Goal: Information Seeking & Learning: Find specific page/section

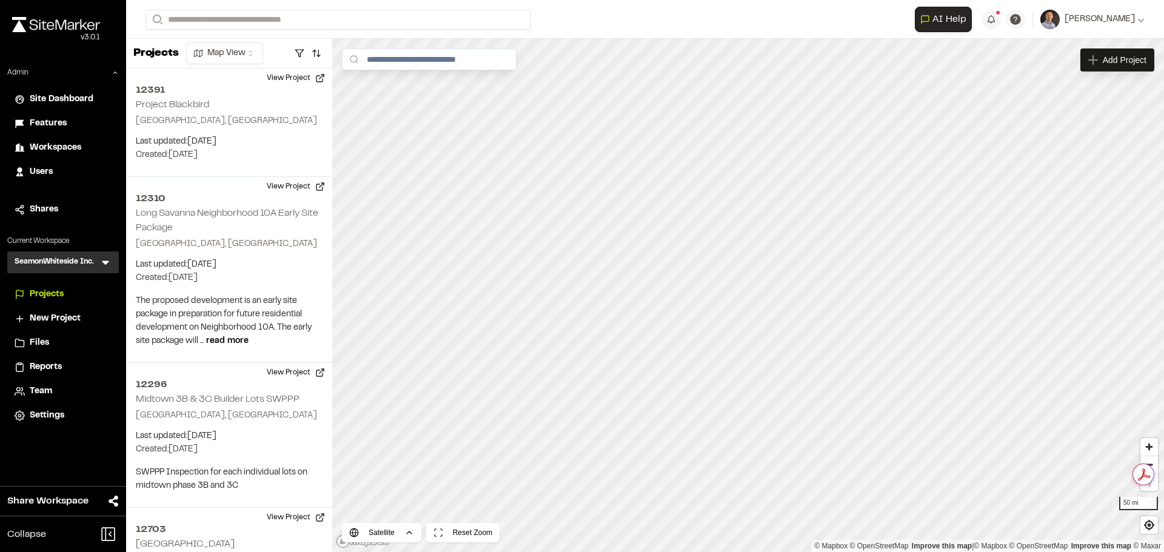
click at [107, 263] on icon at bounding box center [105, 263] width 7 height 4
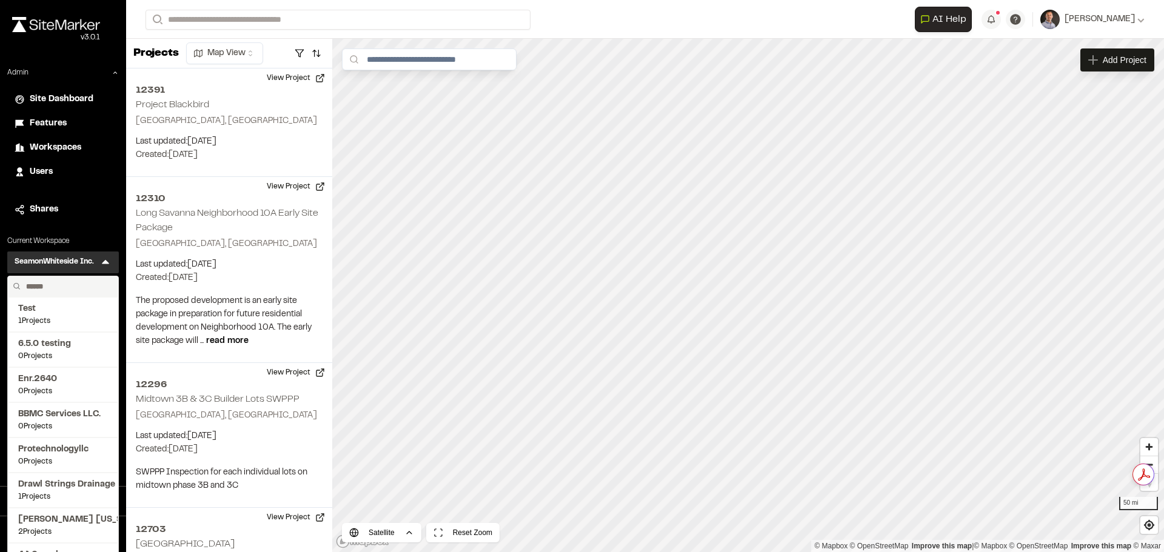
click at [87, 284] on input "text" at bounding box center [67, 286] width 92 height 21
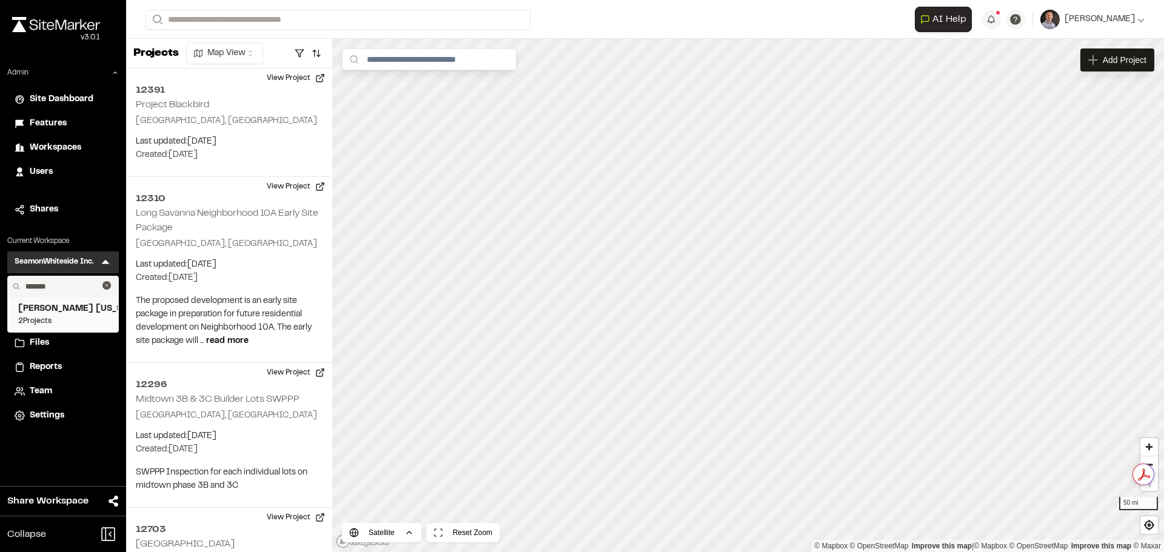
type input "*******"
click at [73, 307] on span "Kimley Horn Georgia" at bounding box center [63, 308] width 90 height 13
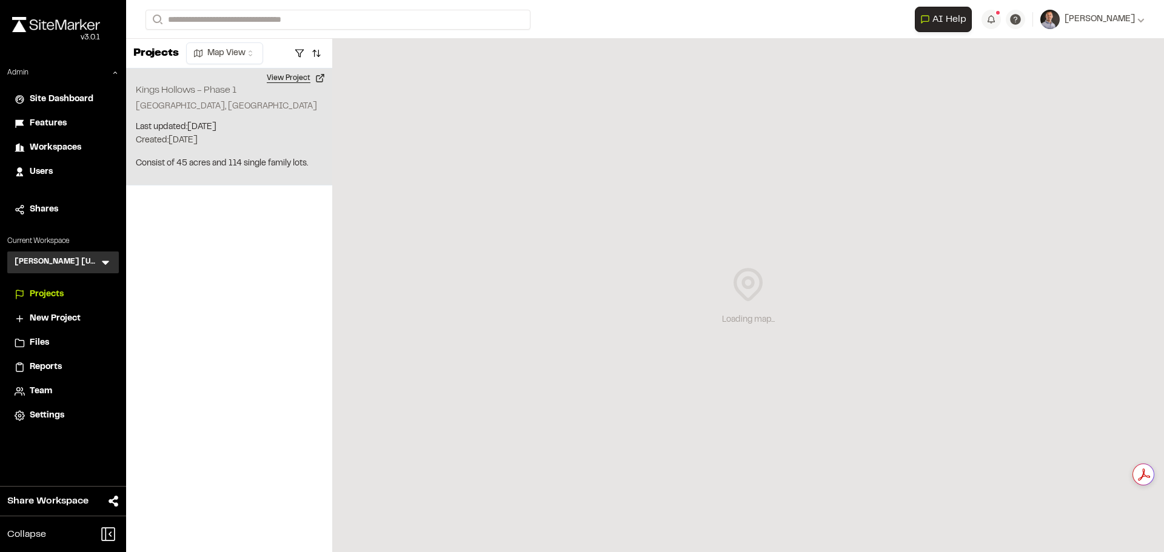
click at [300, 79] on button "View Project" at bounding box center [295, 77] width 73 height 19
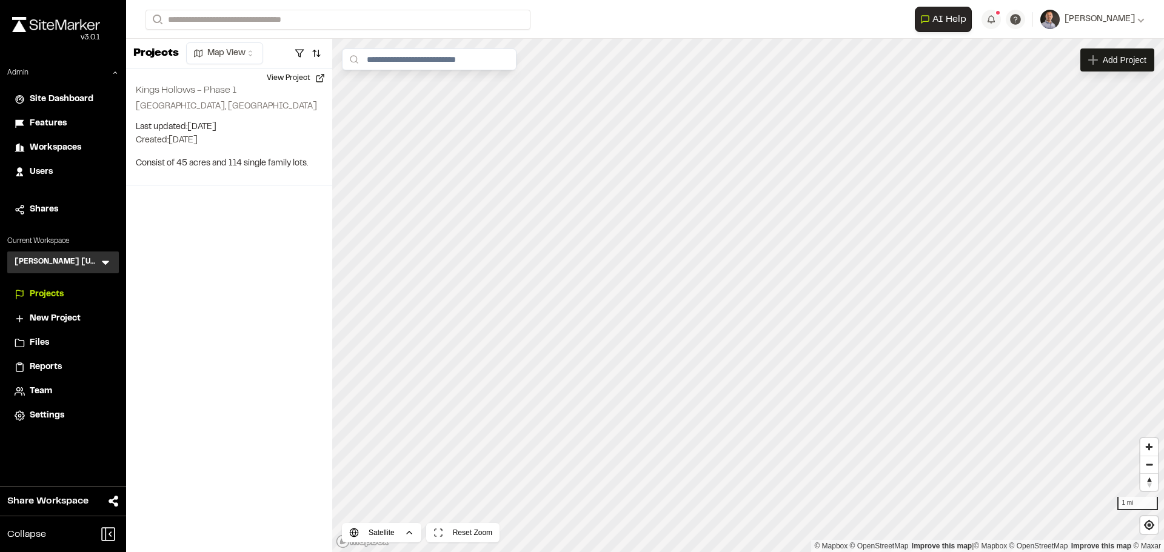
drag, startPoint x: 36, startPoint y: 395, endPoint x: 44, endPoint y: 392, distance: 8.4
click at [36, 393] on span "Team" at bounding box center [41, 391] width 22 height 13
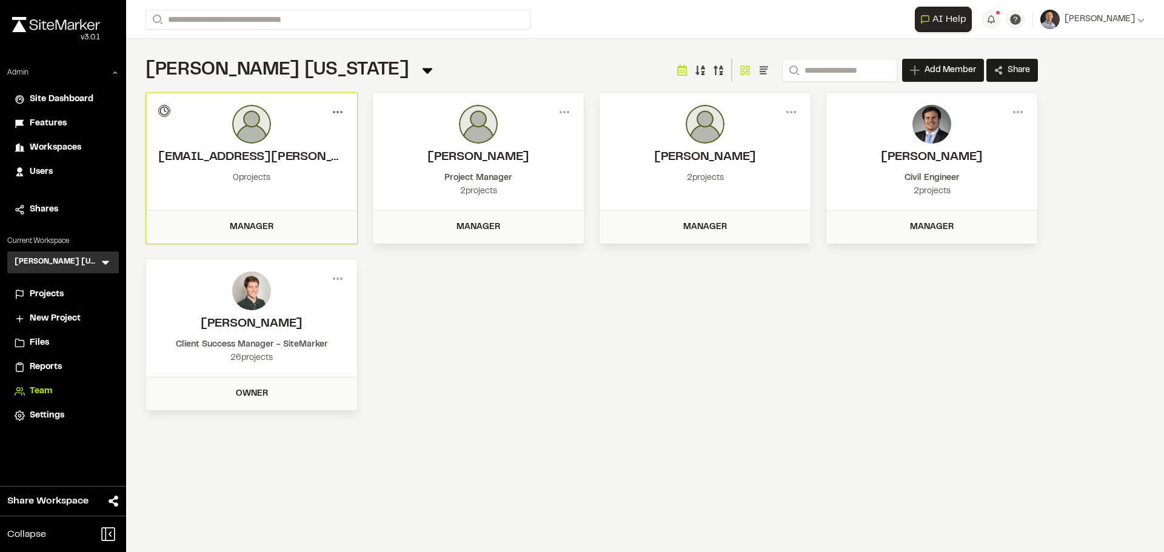
click at [340, 107] on icon at bounding box center [337, 111] width 19 height 19
click at [292, 134] on div "View" at bounding box center [293, 138] width 105 height 18
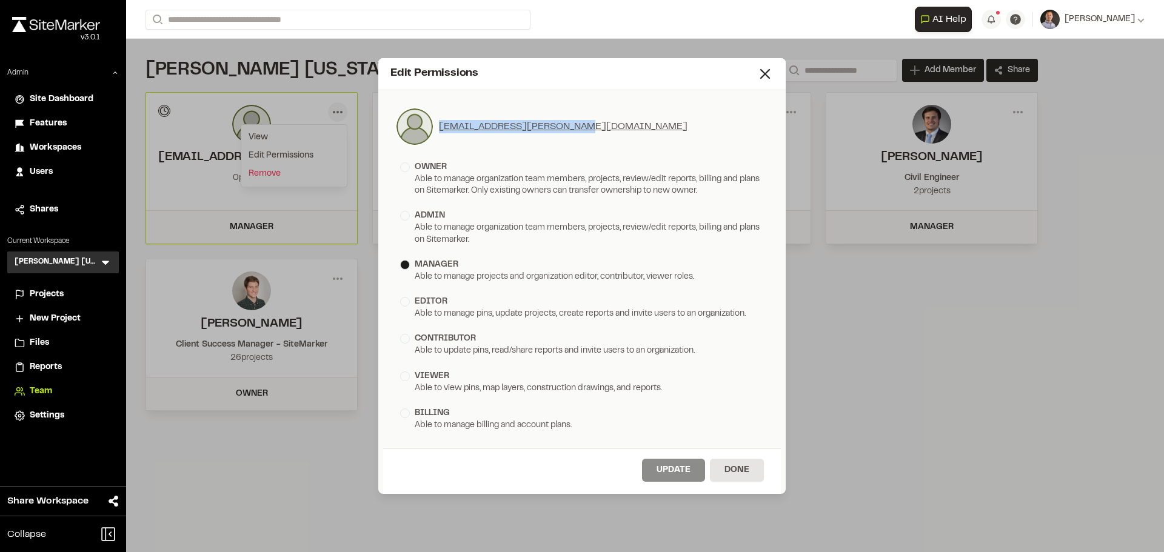
drag, startPoint x: 629, startPoint y: 129, endPoint x: 439, endPoint y: 127, distance: 189.7
click at [439, 127] on div "zac.kannan@kimley-horn.com" at bounding box center [581, 126] width 373 height 39
copy link "zac.kannan@kimley-horn.com"
click at [764, 68] on icon at bounding box center [764, 73] width 17 height 17
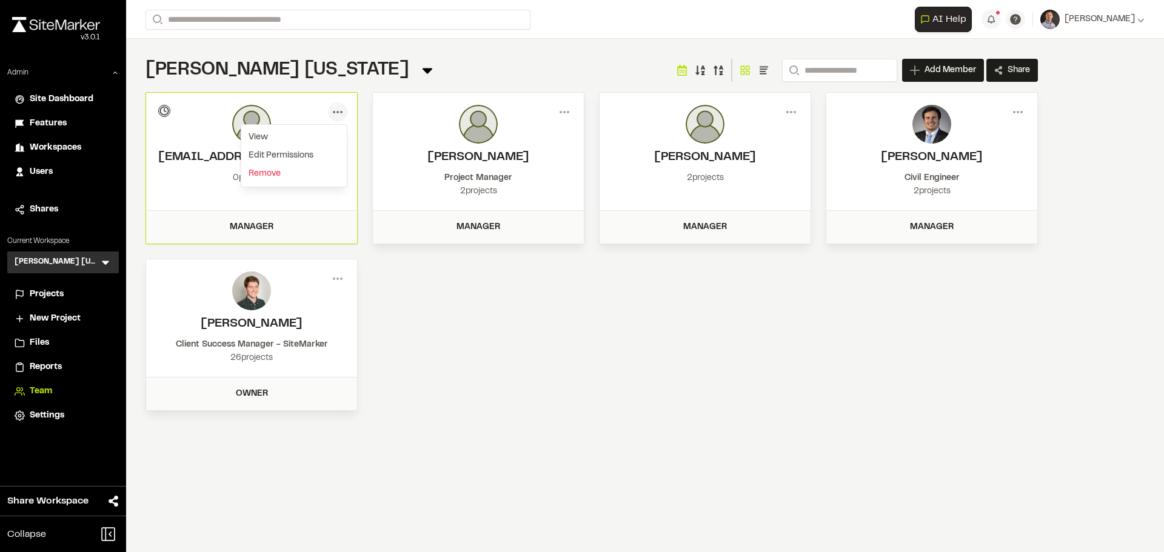
click at [105, 258] on icon at bounding box center [105, 262] width 12 height 12
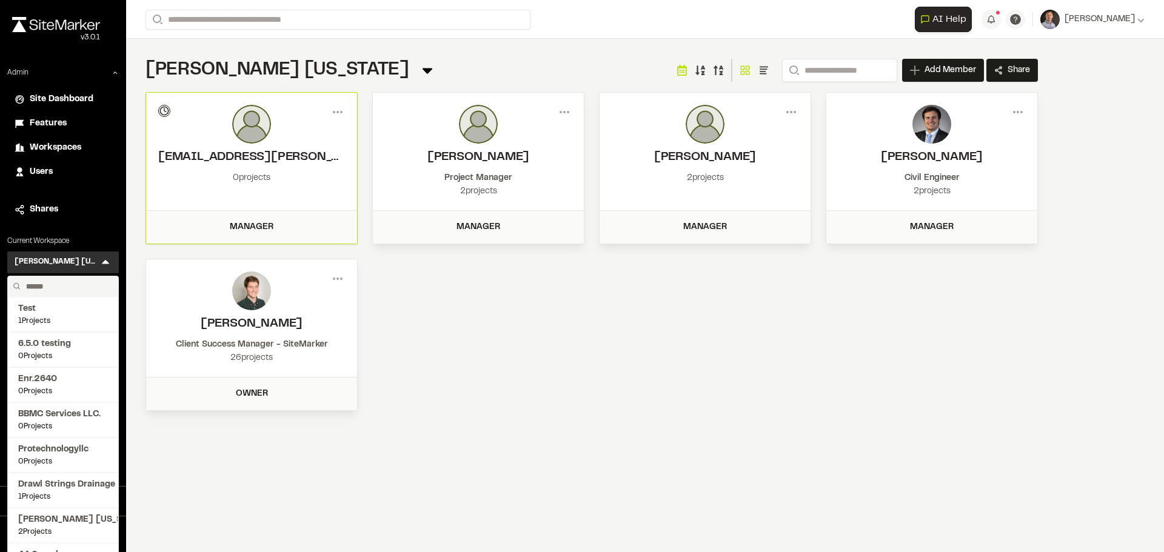
click at [66, 285] on input "text" at bounding box center [67, 286] width 92 height 21
type input "*****"
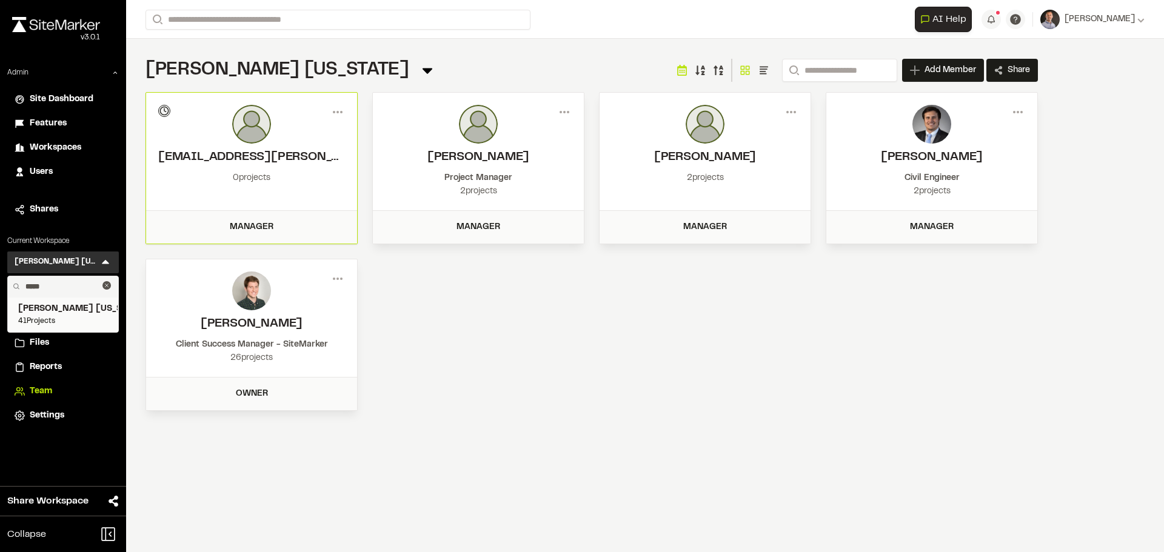
click at [63, 310] on span "Kimley Horn Texas" at bounding box center [63, 308] width 90 height 13
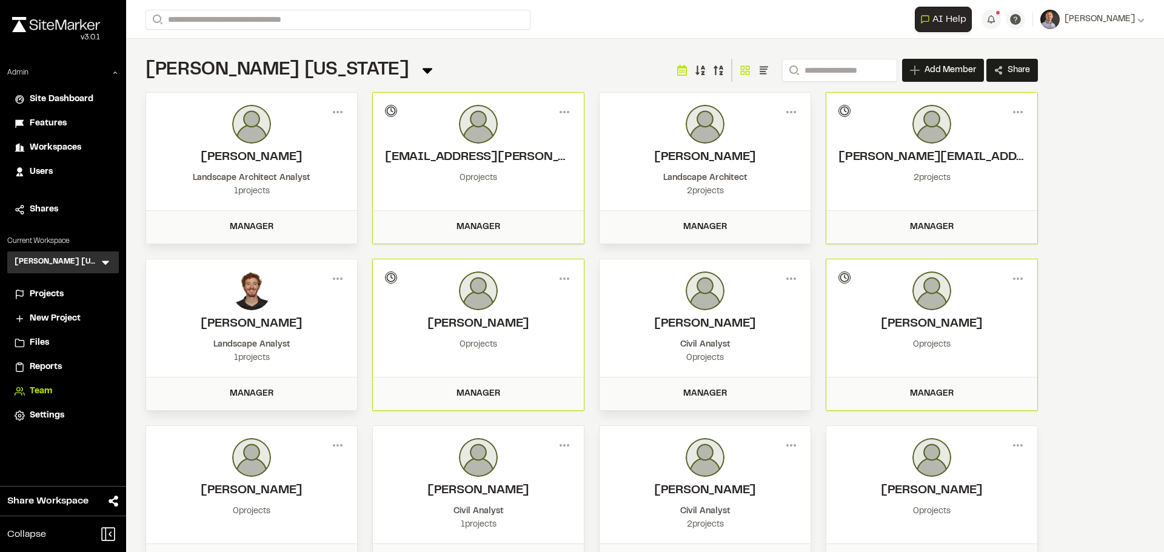
click at [45, 292] on span "Projects" at bounding box center [47, 294] width 34 height 13
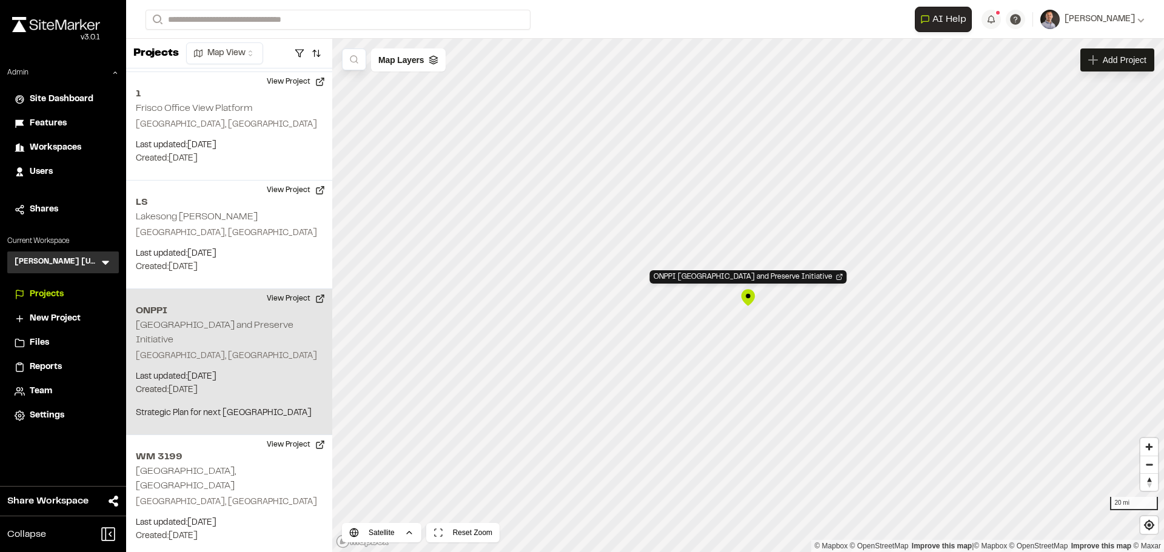
scroll to position [507, 0]
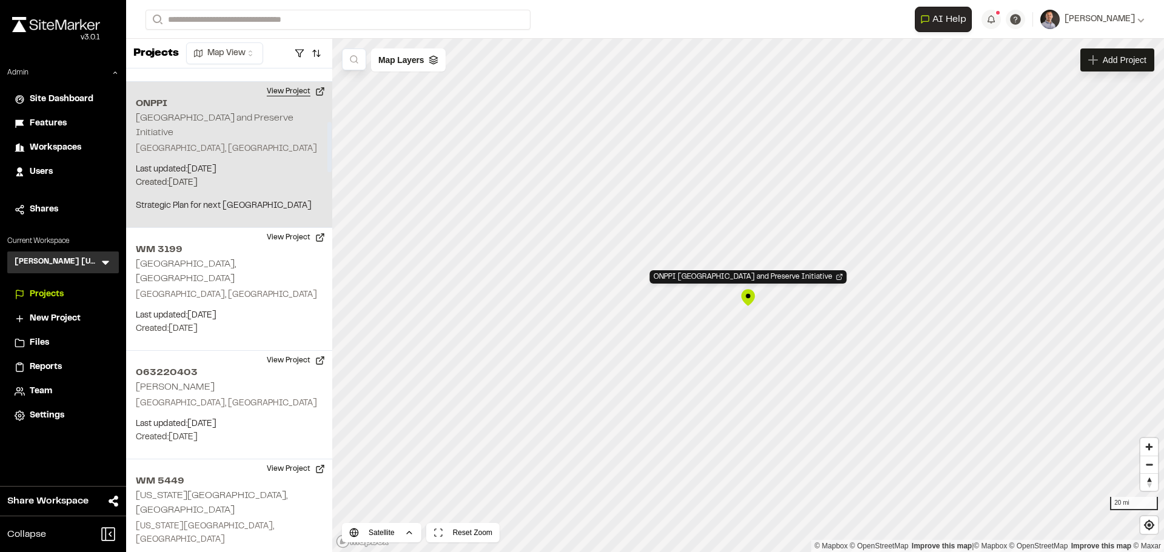
click at [295, 82] on button "View Project" at bounding box center [295, 91] width 73 height 19
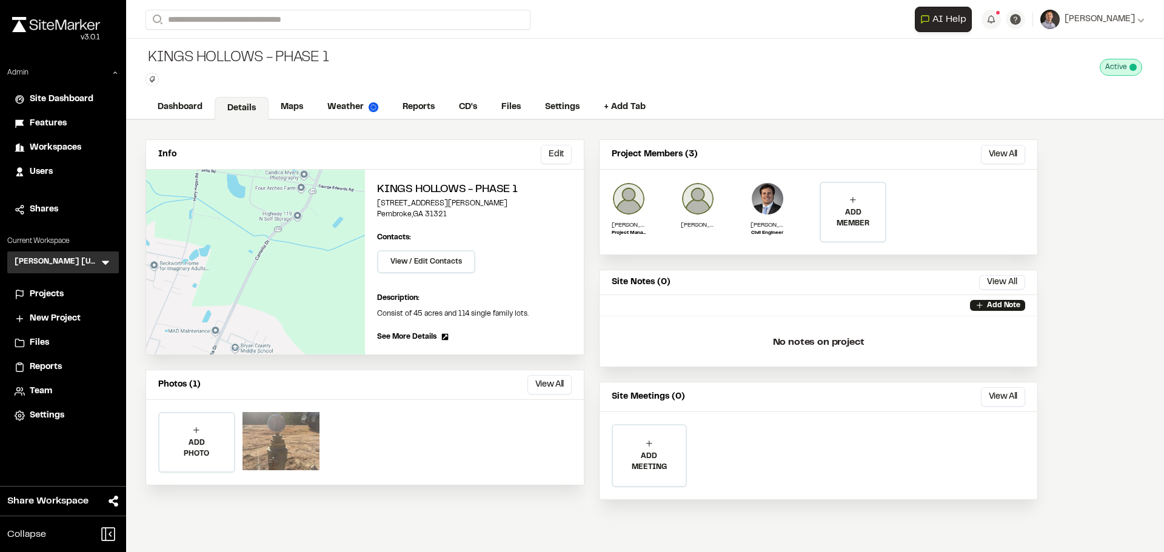
click at [281, 441] on div at bounding box center [280, 441] width 77 height 58
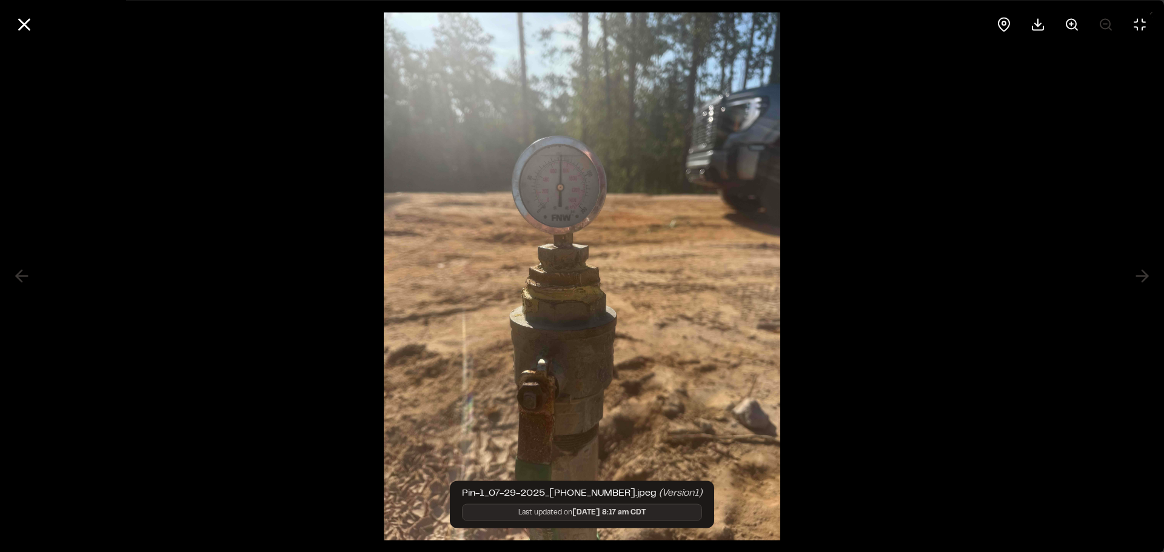
click at [8, 22] on div at bounding box center [582, 24] width 1164 height 48
click at [12, 28] on button at bounding box center [24, 24] width 29 height 29
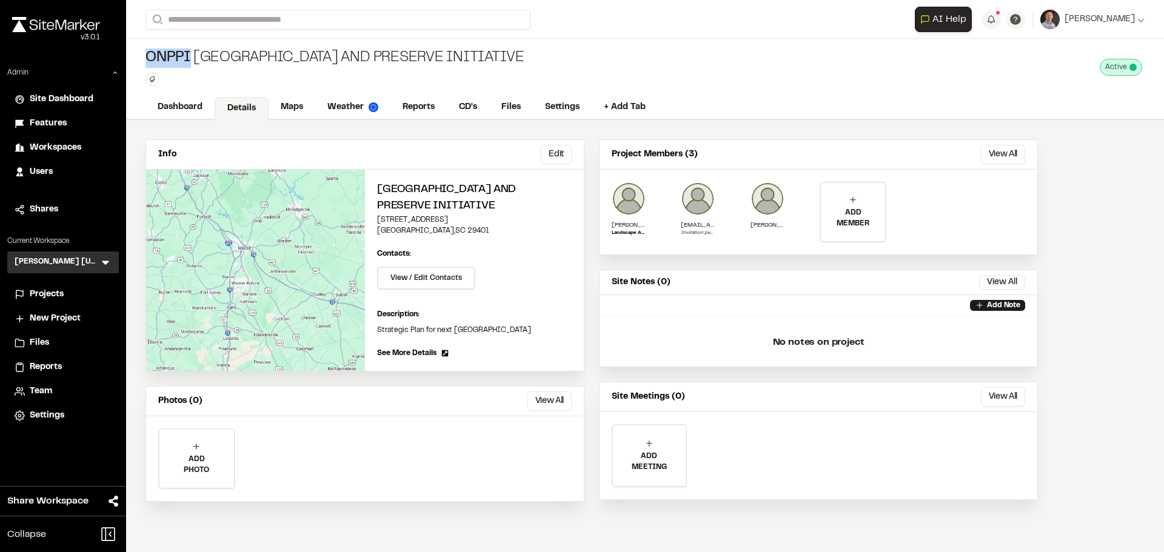
drag, startPoint x: 144, startPoint y: 54, endPoint x: 194, endPoint y: 58, distance: 49.8
click at [189, 52] on div "ONPPI Ocmulgee Mounds National Park and Preserve Initiative Type Enter or comma…" at bounding box center [645, 67] width 1038 height 57
copy span "ONPPI"
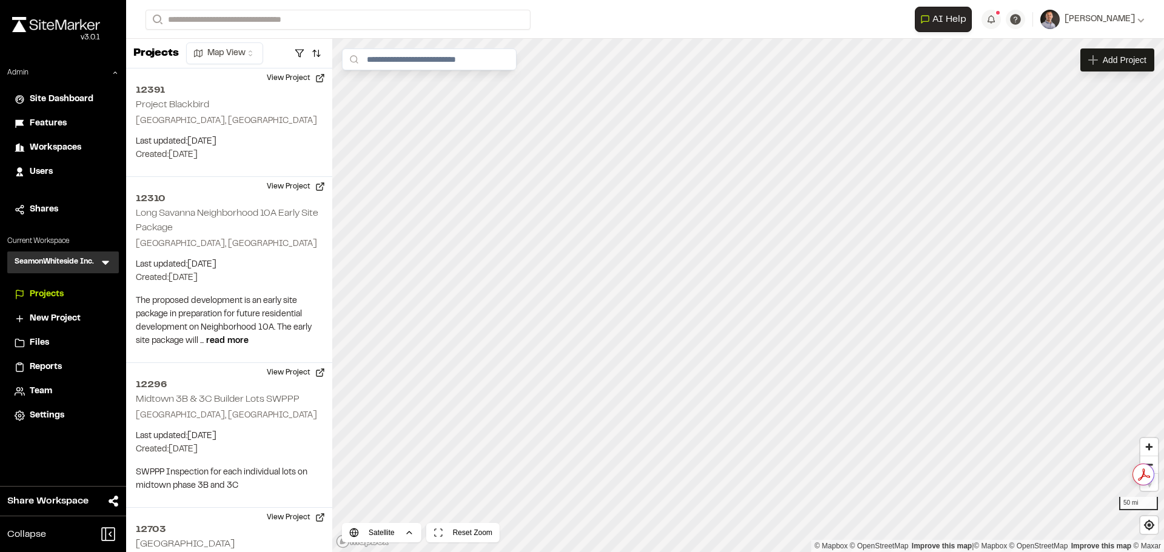
click at [111, 264] on icon at bounding box center [105, 262] width 12 height 12
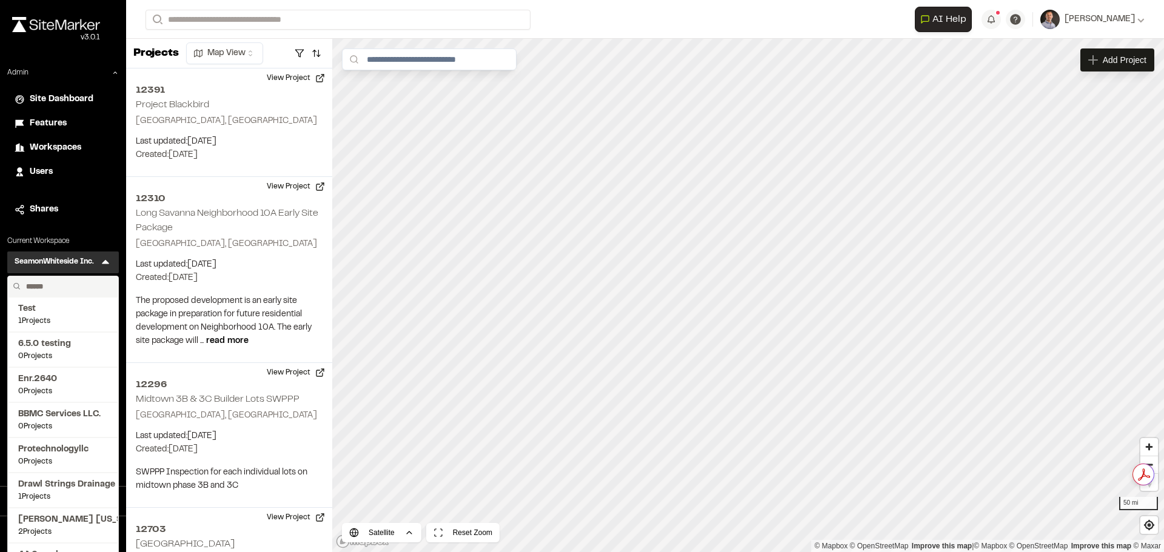
click at [73, 292] on input "text" at bounding box center [67, 286] width 92 height 21
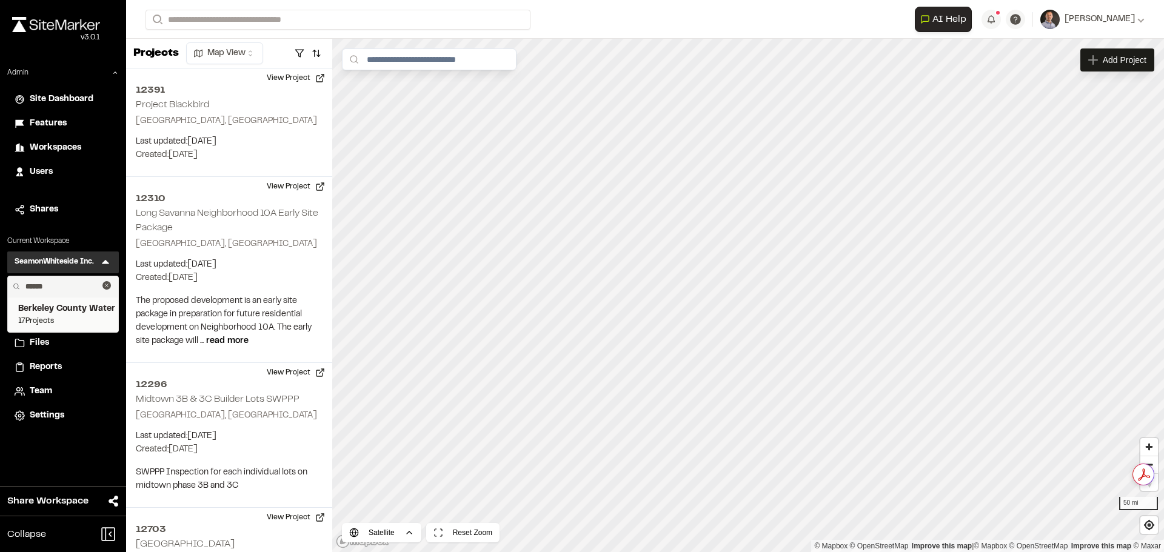
type input "******"
click at [84, 318] on span "17 Projects" at bounding box center [63, 321] width 90 height 11
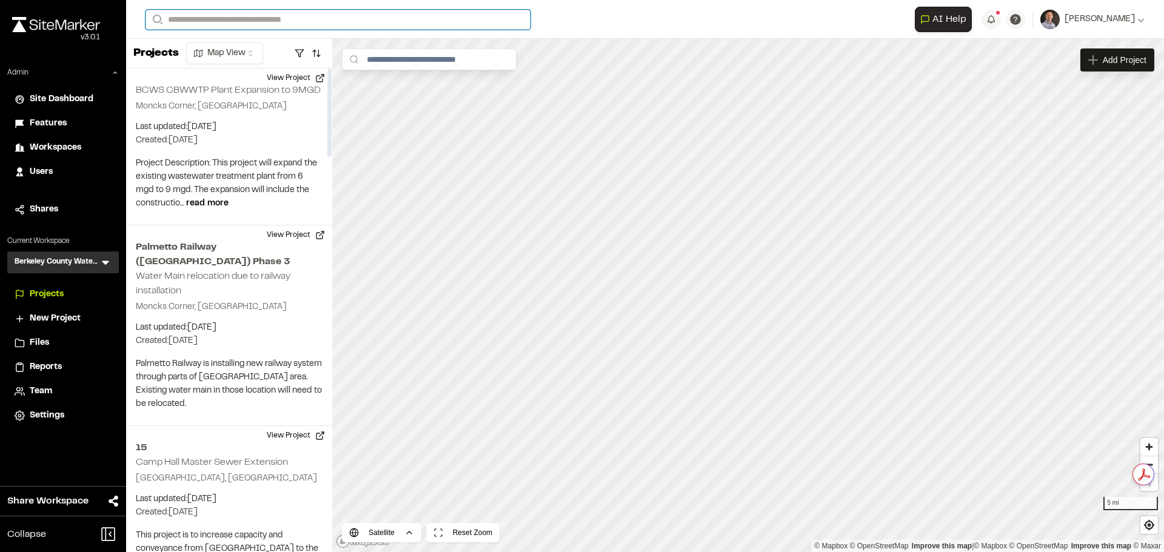
click at [244, 18] on input "Search" at bounding box center [337, 20] width 385 height 20
type input "***"
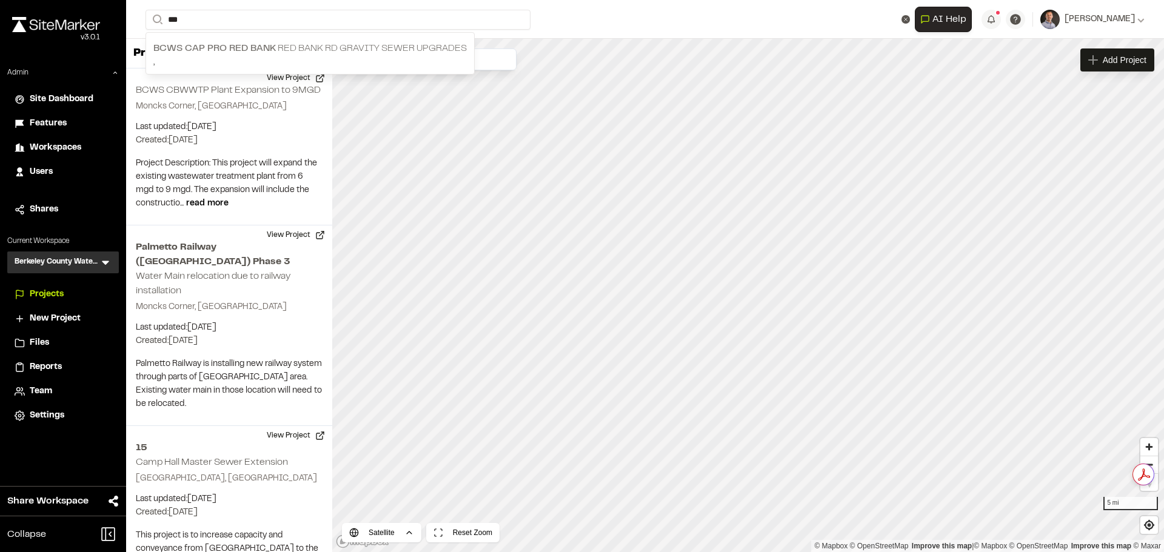
click at [258, 44] on span "BCWS CAP PRO RED BANK" at bounding box center [214, 48] width 122 height 8
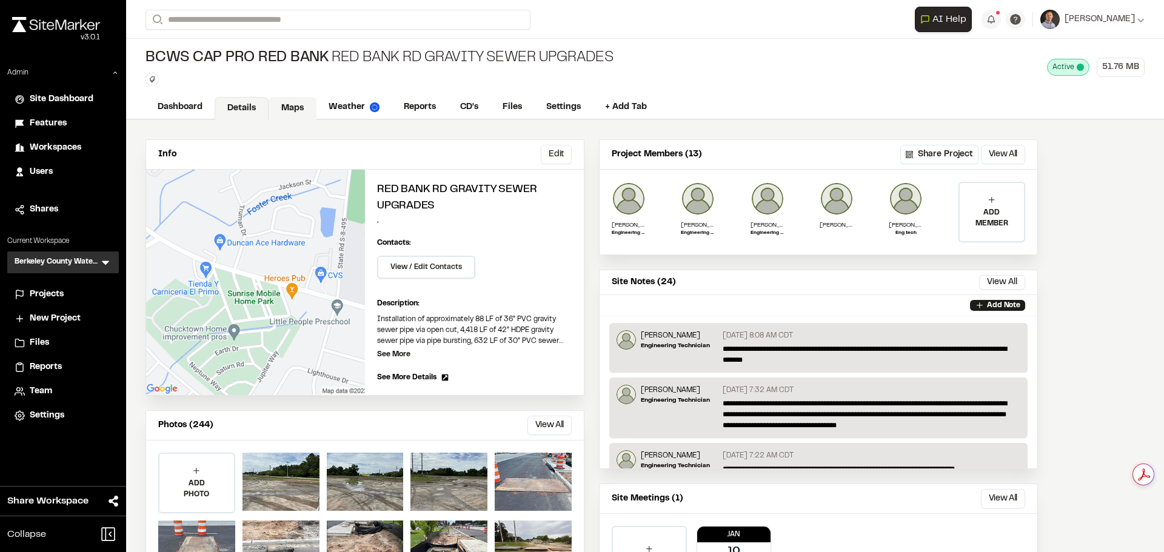
click at [283, 103] on link "Maps" at bounding box center [293, 108] width 48 height 23
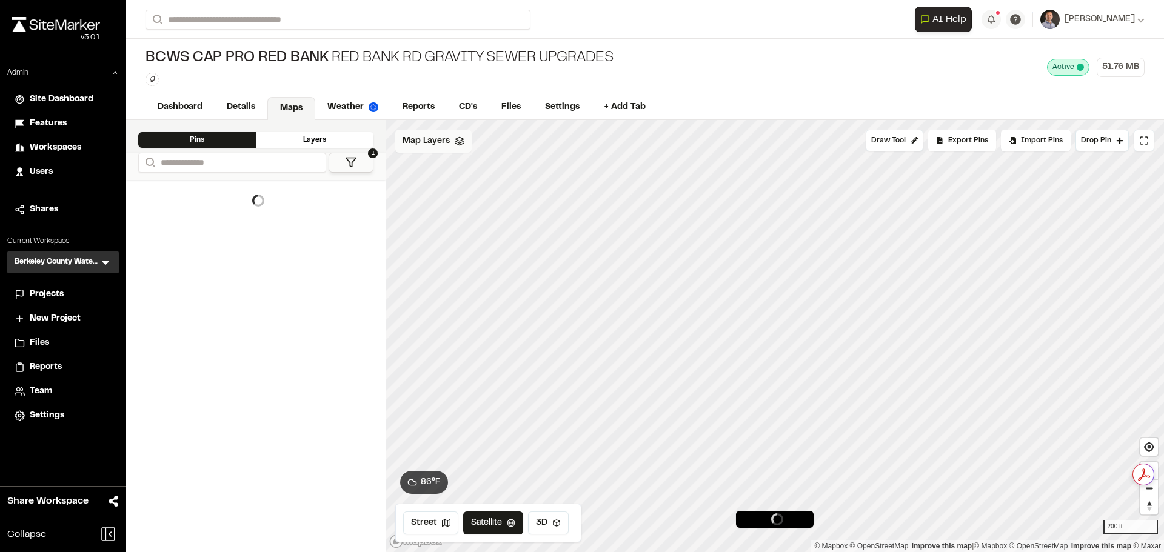
click at [443, 135] on span "Map Layers" at bounding box center [425, 141] width 47 height 13
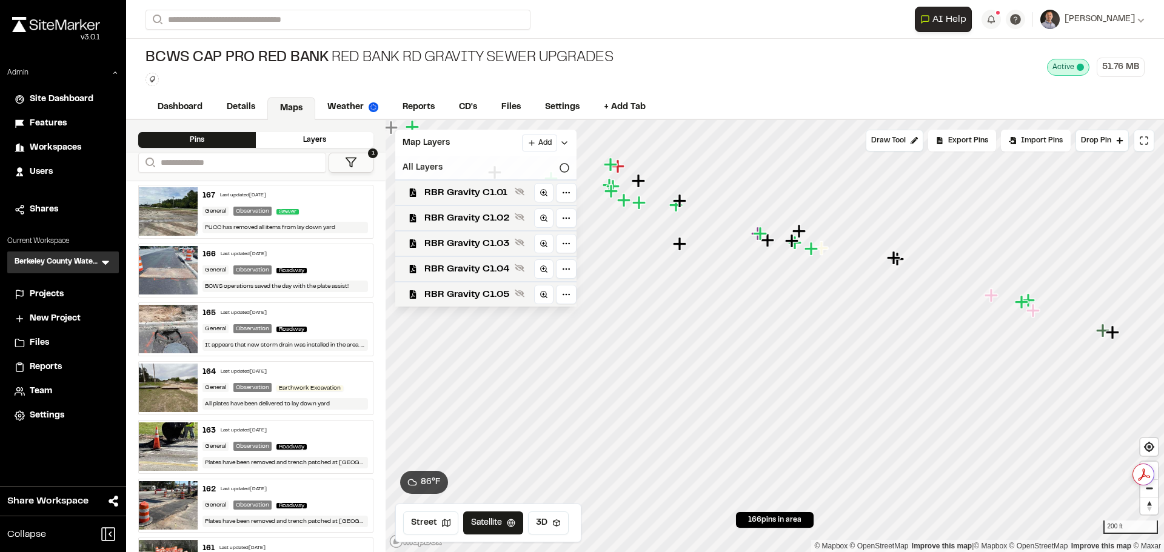
click at [473, 173] on div "All Layers" at bounding box center [485, 167] width 181 height 23
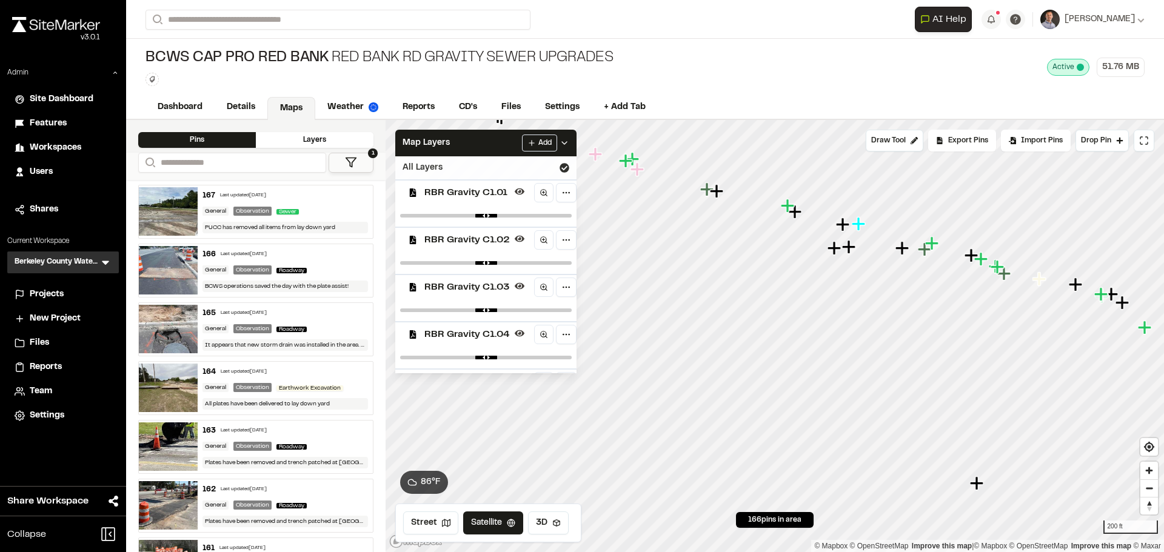
click at [583, 178] on div "Click to Drop Pin 166 pins in area Draw Tool Export Pins Available Datums Datum…" at bounding box center [775, 336] width 778 height 432
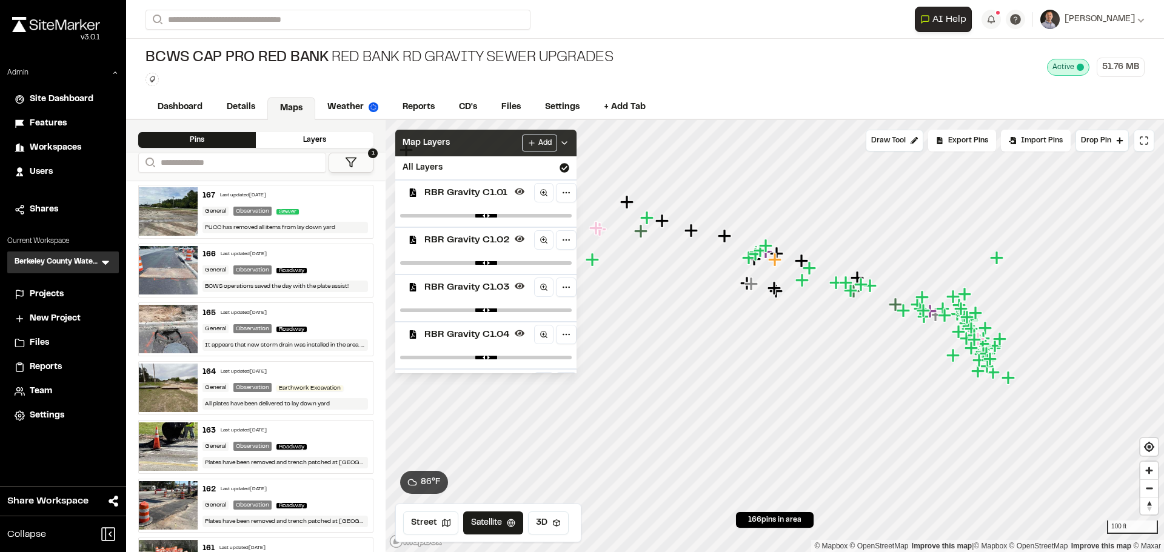
click at [478, 143] on div "Map Layers Add" at bounding box center [485, 143] width 181 height 27
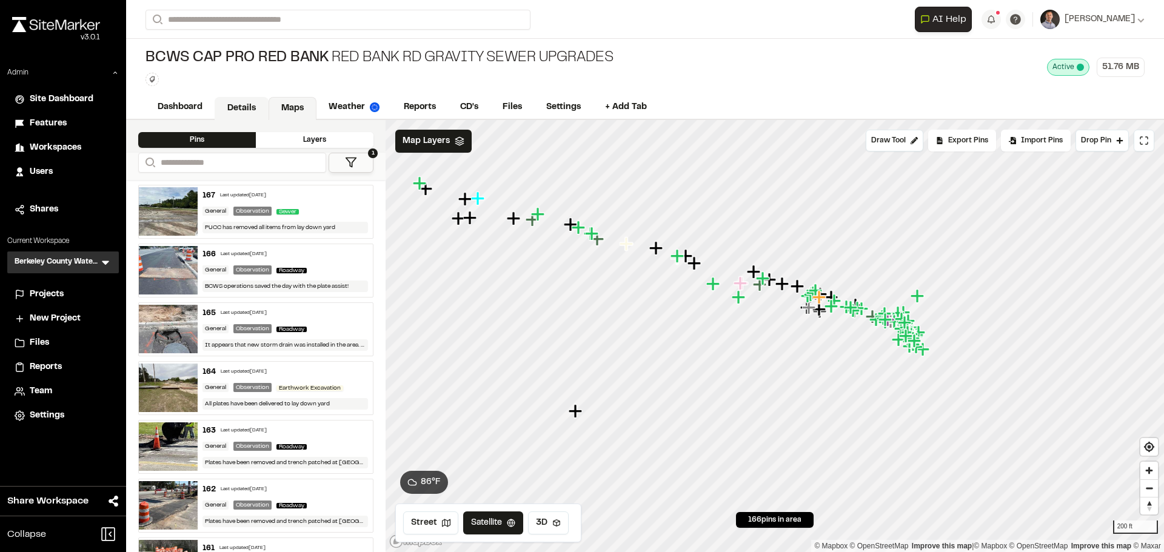
click at [222, 106] on link "Details" at bounding box center [242, 108] width 54 height 23
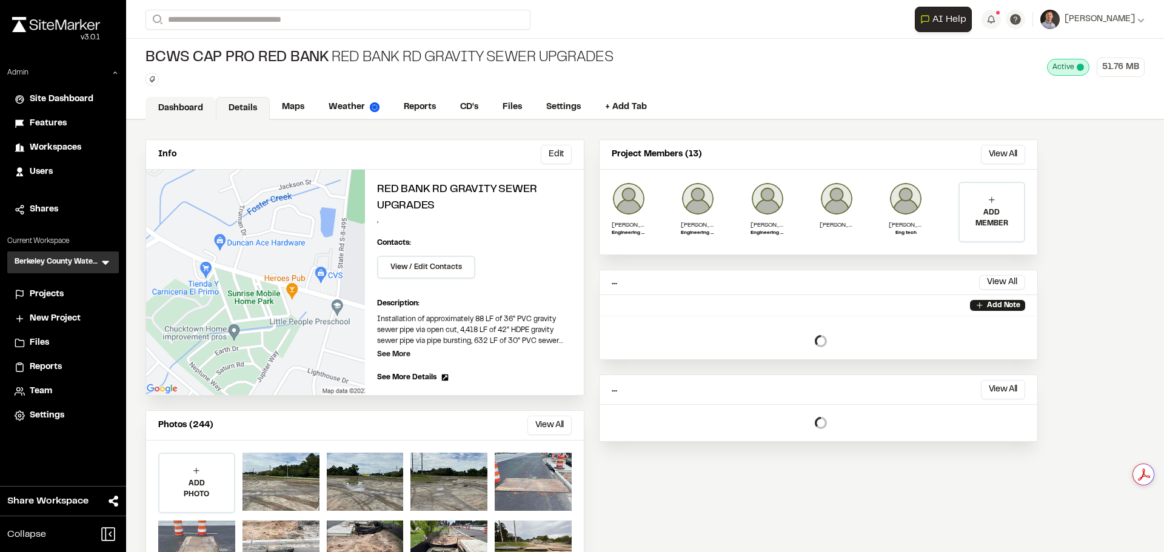
click at [170, 101] on link "Dashboard" at bounding box center [180, 108] width 70 height 23
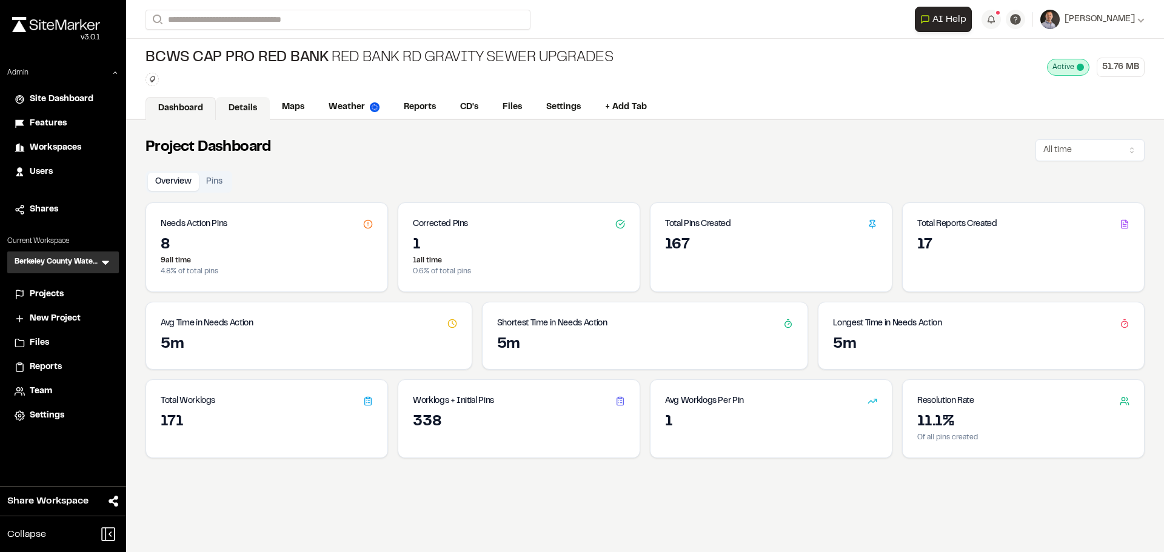
click at [253, 104] on link "Details" at bounding box center [243, 108] width 54 height 23
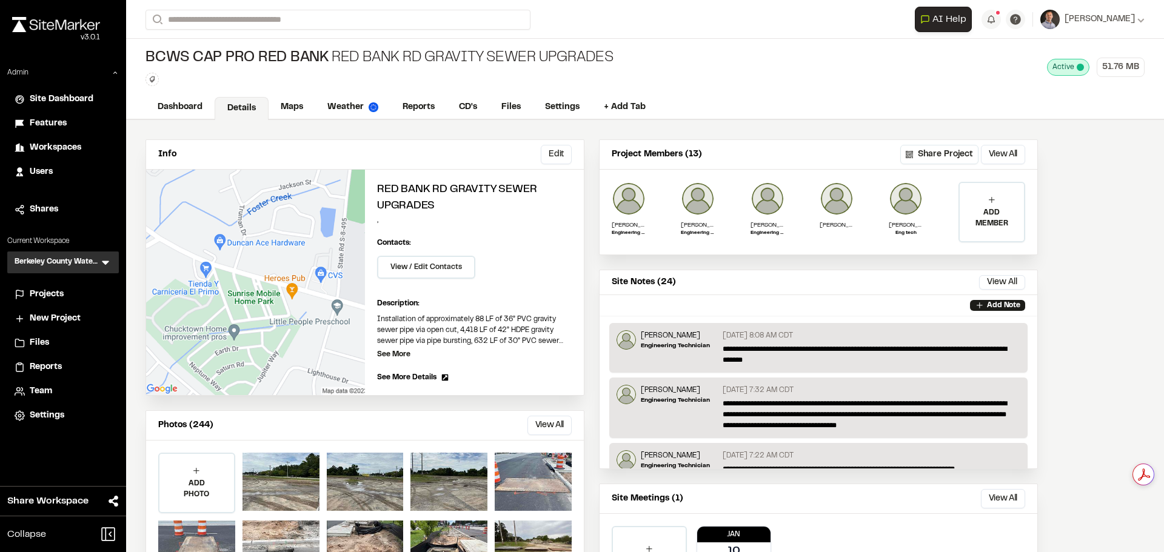
click at [55, 287] on li "Projects" at bounding box center [63, 294] width 112 height 23
click at [49, 292] on span "Projects" at bounding box center [47, 294] width 34 height 13
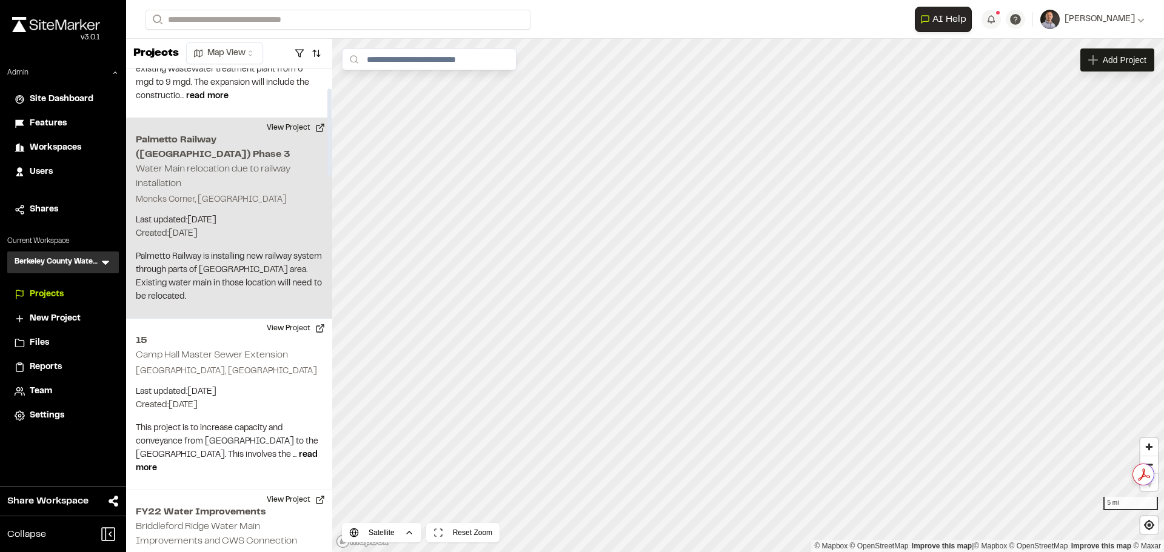
scroll to position [182, 0]
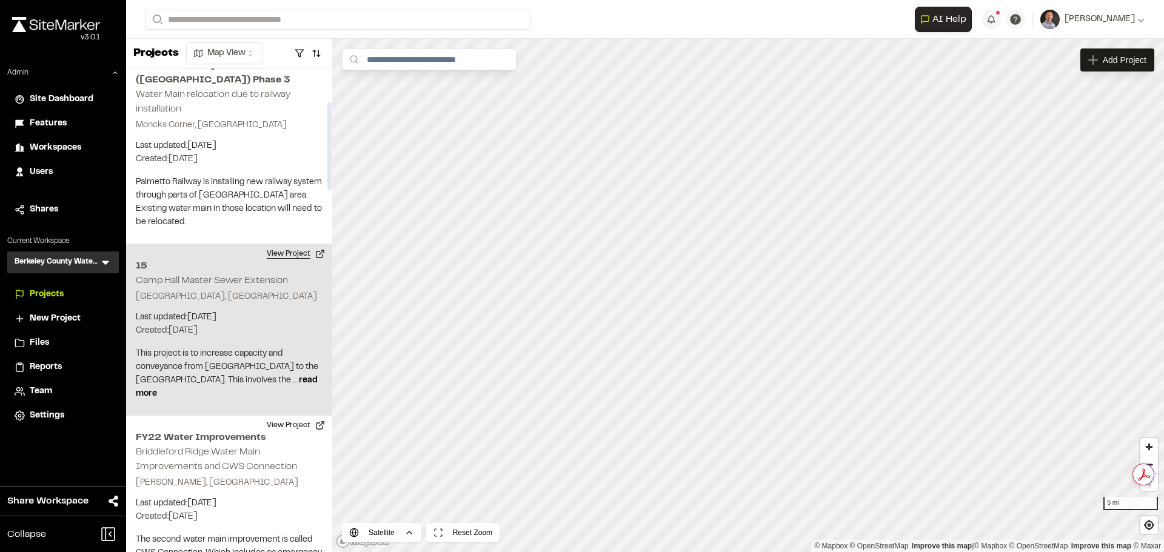
click at [291, 244] on button "View Project" at bounding box center [295, 253] width 73 height 19
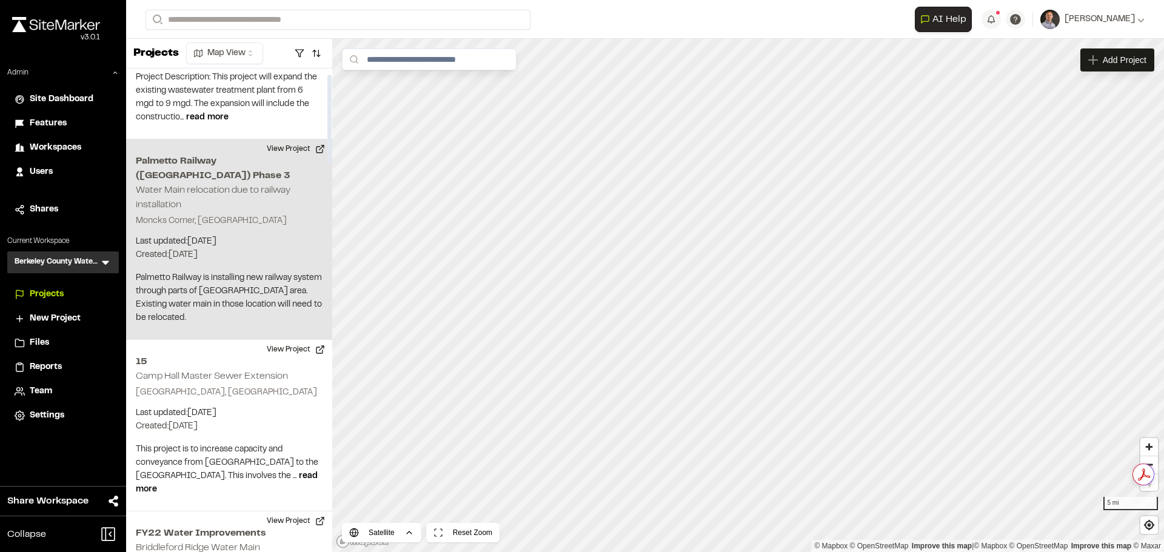
scroll to position [0, 0]
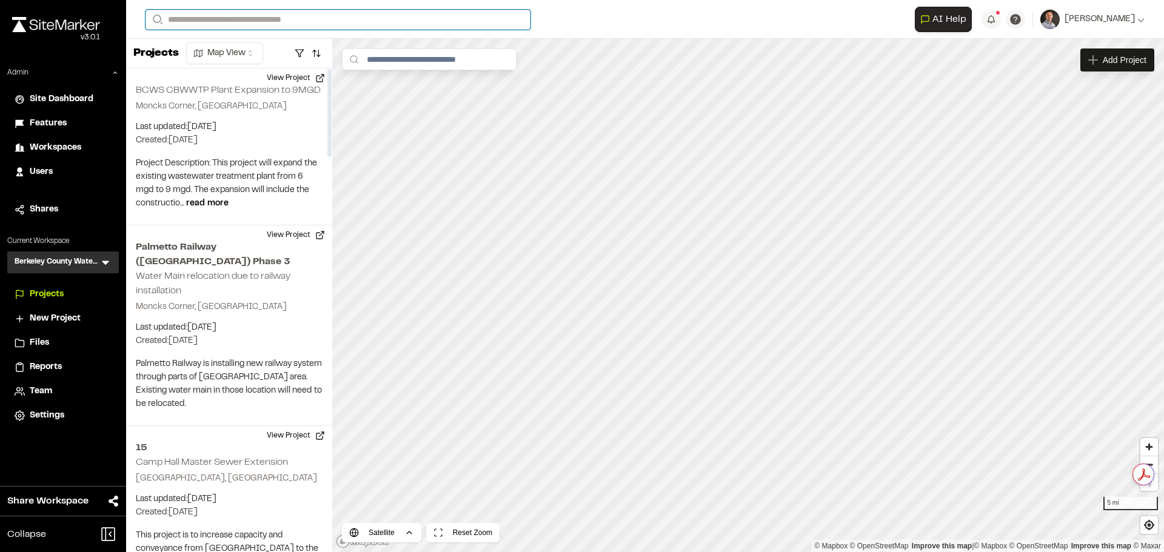
click at [241, 21] on input "Search" at bounding box center [337, 20] width 385 height 20
click at [235, 67] on span "BCWS CAP PRO RED BANK" at bounding box center [214, 65] width 122 height 8
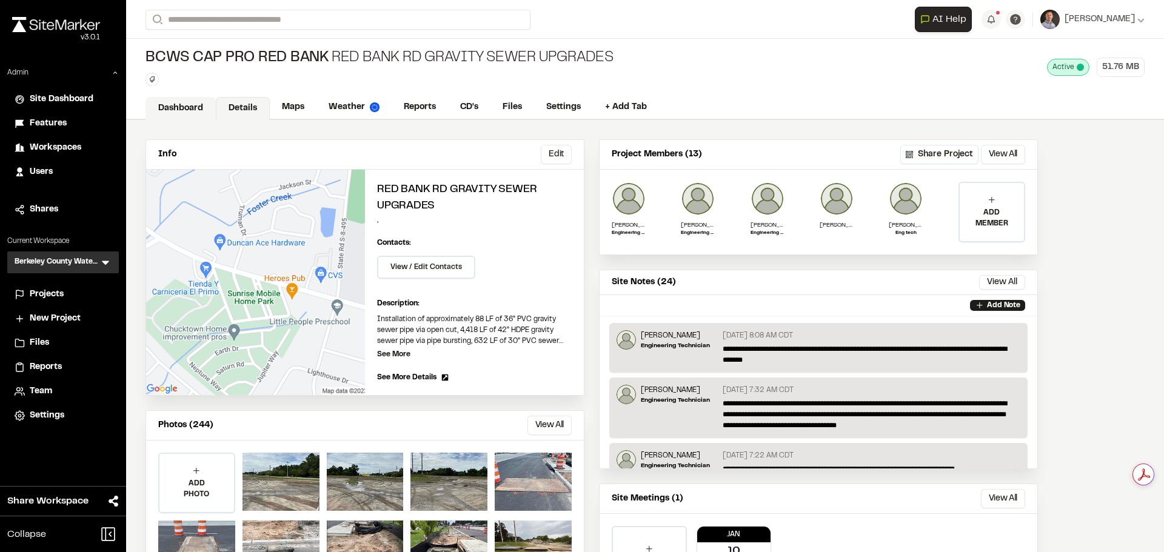
click at [187, 107] on link "Dashboard" at bounding box center [180, 108] width 70 height 23
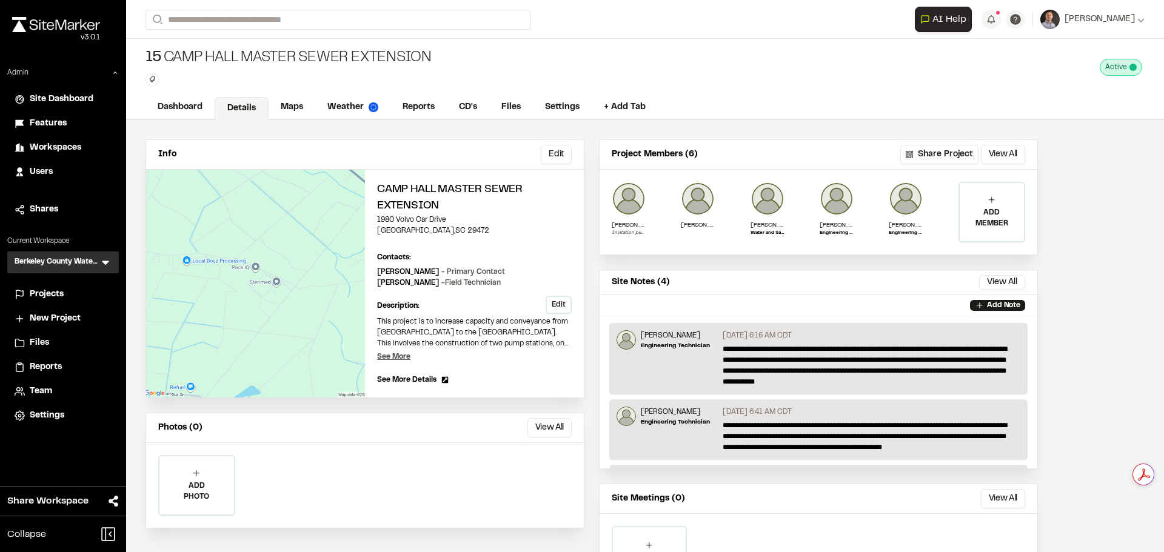
click at [400, 353] on p "See More" at bounding box center [393, 357] width 33 height 11
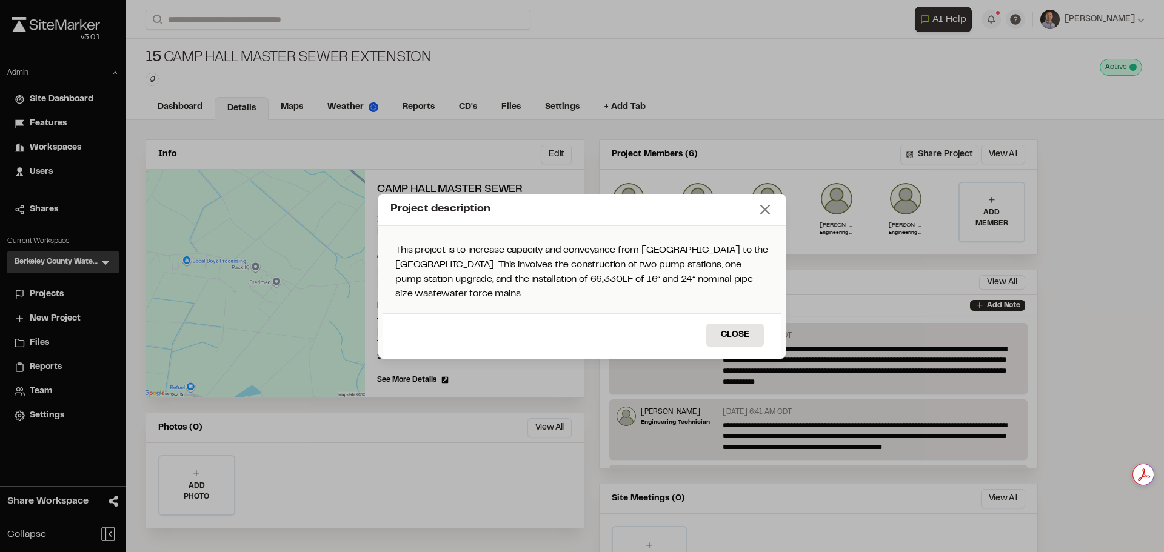
click at [761, 216] on icon at bounding box center [764, 209] width 17 height 17
